Goal: Transaction & Acquisition: Book appointment/travel/reservation

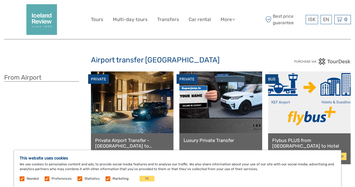
click at [297, 106] on link at bounding box center [309, 102] width 83 height 62
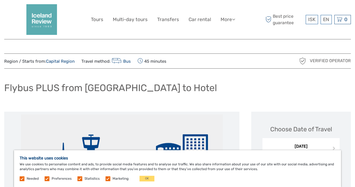
click at [23, 178] on label at bounding box center [22, 178] width 5 height 5
click at [106, 178] on label at bounding box center [108, 178] width 5 height 5
click at [0, 0] on input "checkbox" at bounding box center [0, 0] width 0 height 0
click at [79, 178] on label at bounding box center [80, 178] width 5 height 5
click at [0, 0] on input "checkbox" at bounding box center [0, 0] width 0 height 0
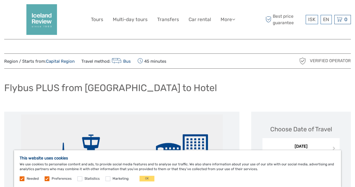
click at [47, 178] on label at bounding box center [47, 178] width 5 height 5
click at [0, 0] on input "checkbox" at bounding box center [0, 0] width 0 height 0
click at [147, 179] on button "OK" at bounding box center [147, 179] width 15 height 6
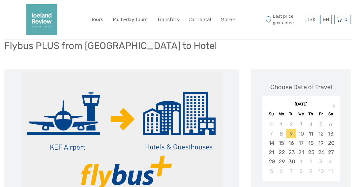
scroll to position [56, 0]
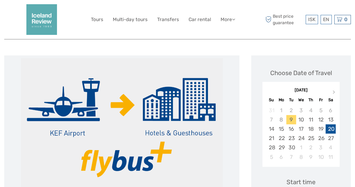
click at [332, 128] on div "20" at bounding box center [331, 128] width 10 height 9
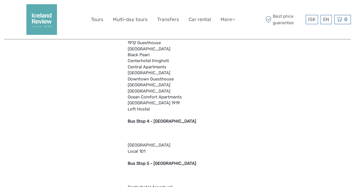
scroll to position [674, 0]
